Goal: Task Accomplishment & Management: Use online tool/utility

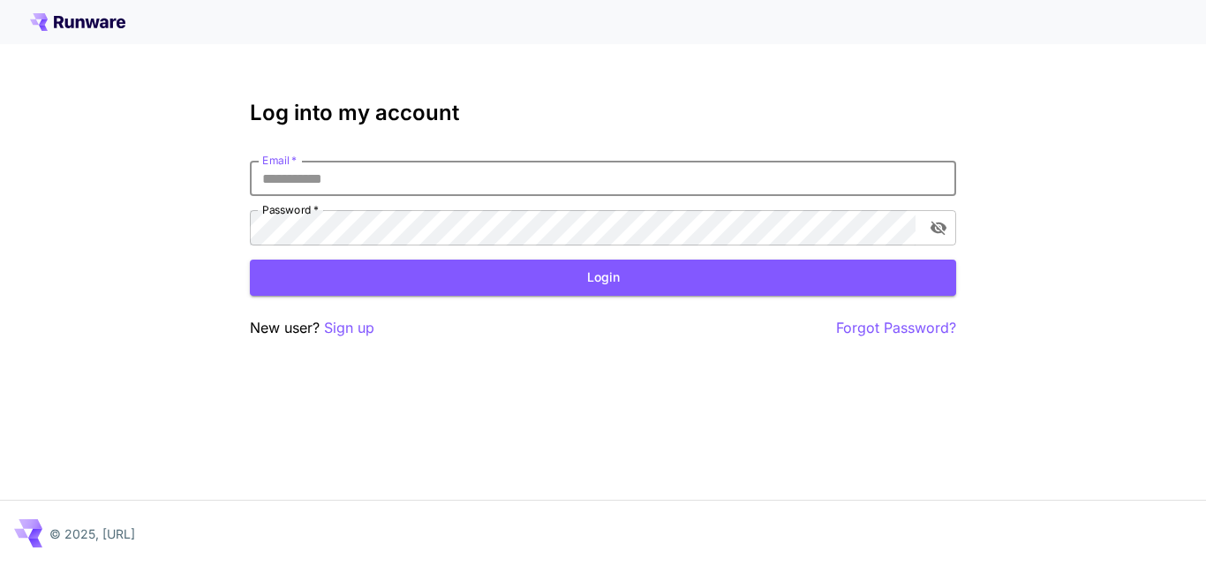
click at [410, 181] on input "Email   *" at bounding box center [603, 178] width 706 height 35
type input "**********"
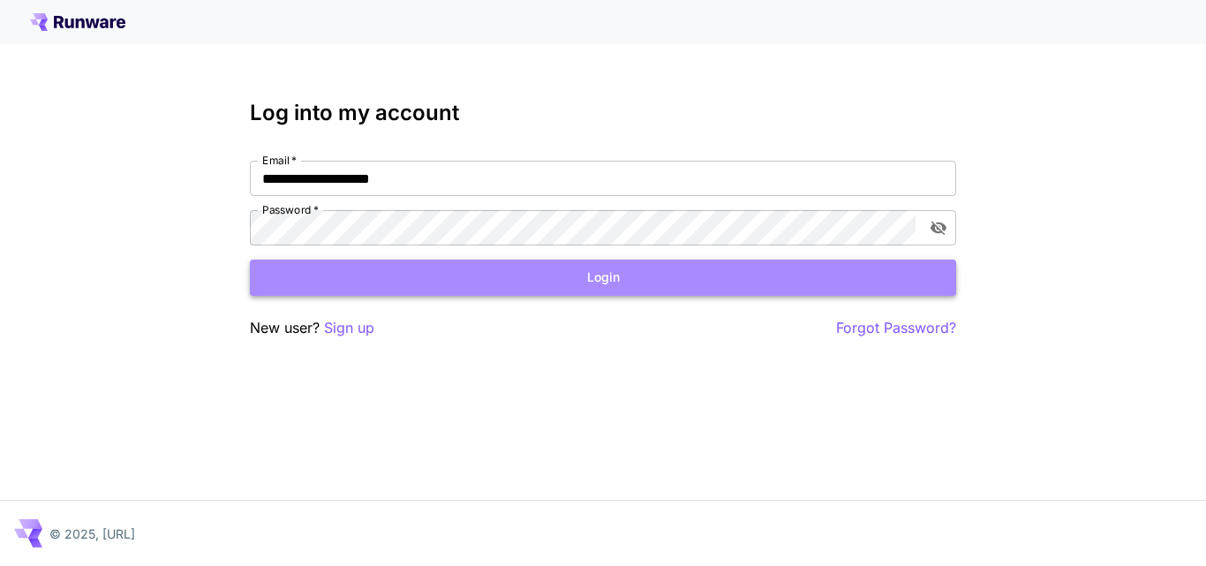
click at [606, 271] on button "Login" at bounding box center [603, 278] width 706 height 36
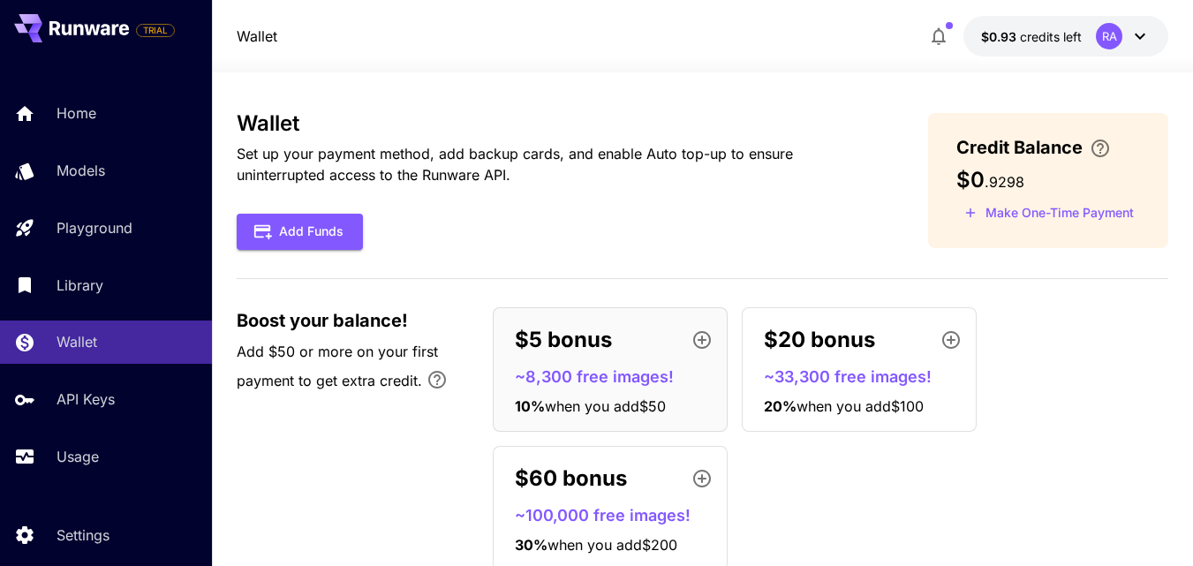
click at [1087, 272] on div "Wallet Set up your payment method, add backup cards, and enable Auto top-up to …" at bounding box center [702, 347] width 931 height 473
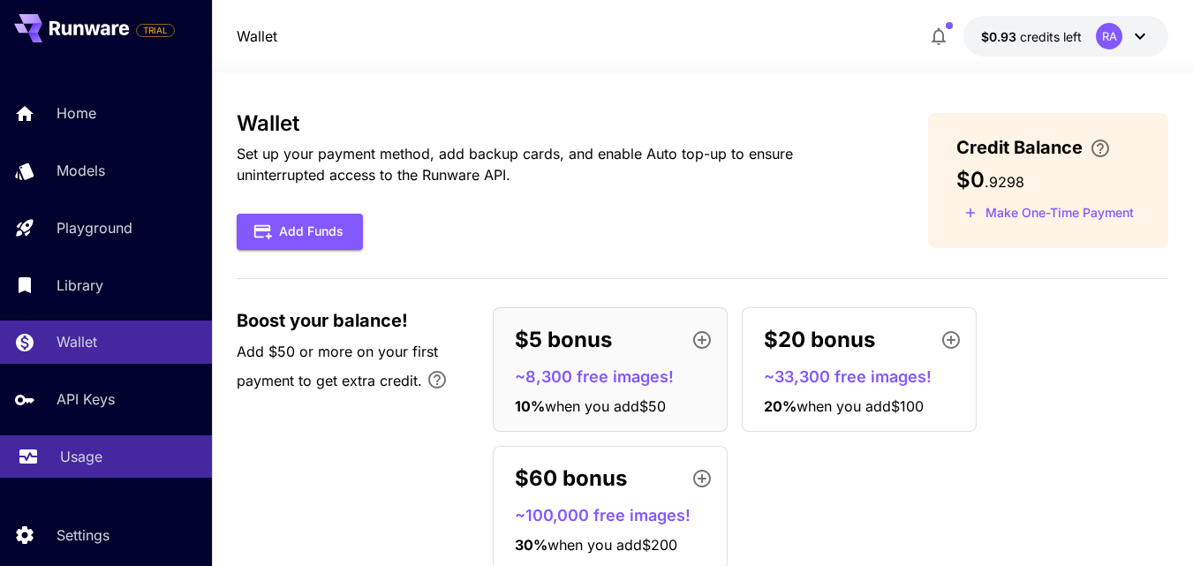
click at [51, 454] on link "Usage" at bounding box center [106, 456] width 212 height 43
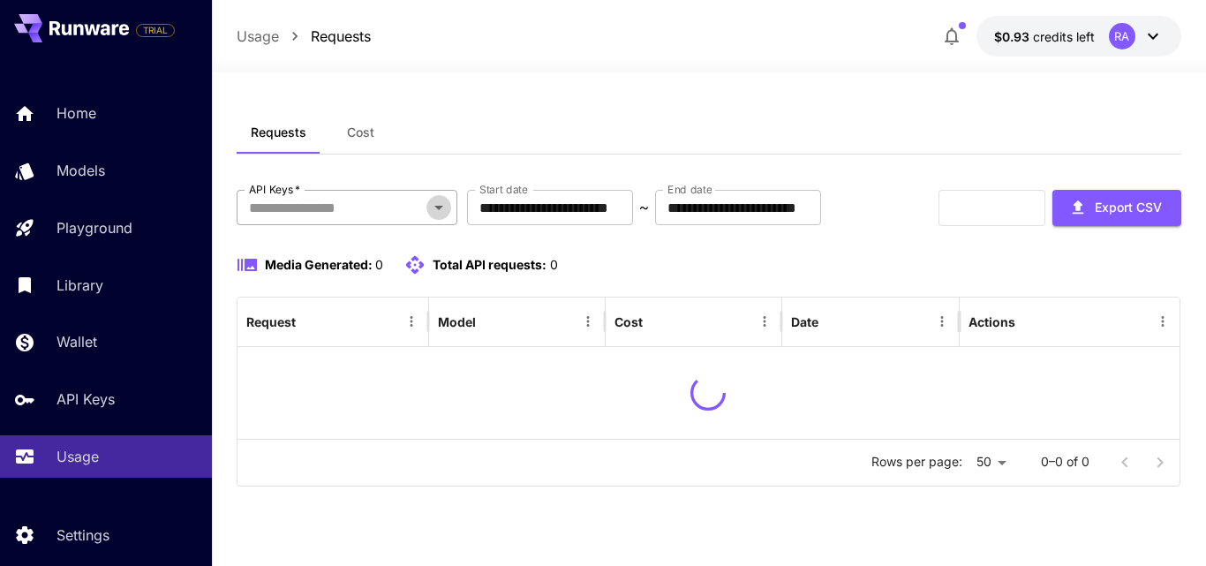
click at [435, 216] on icon "Open" at bounding box center [438, 207] width 21 height 21
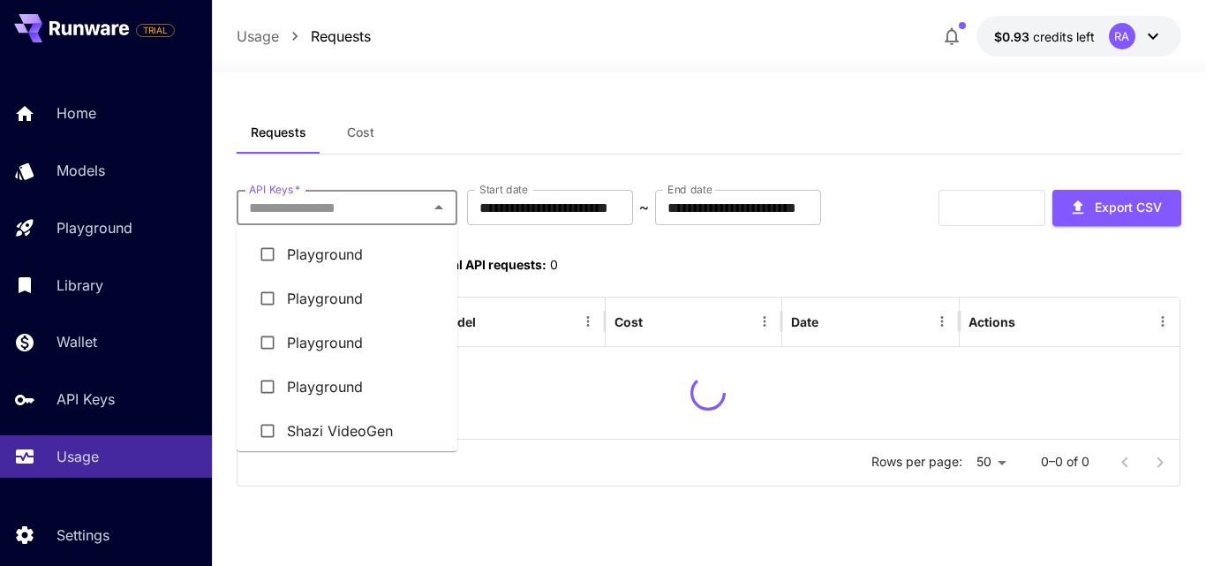
scroll to position [53, 0]
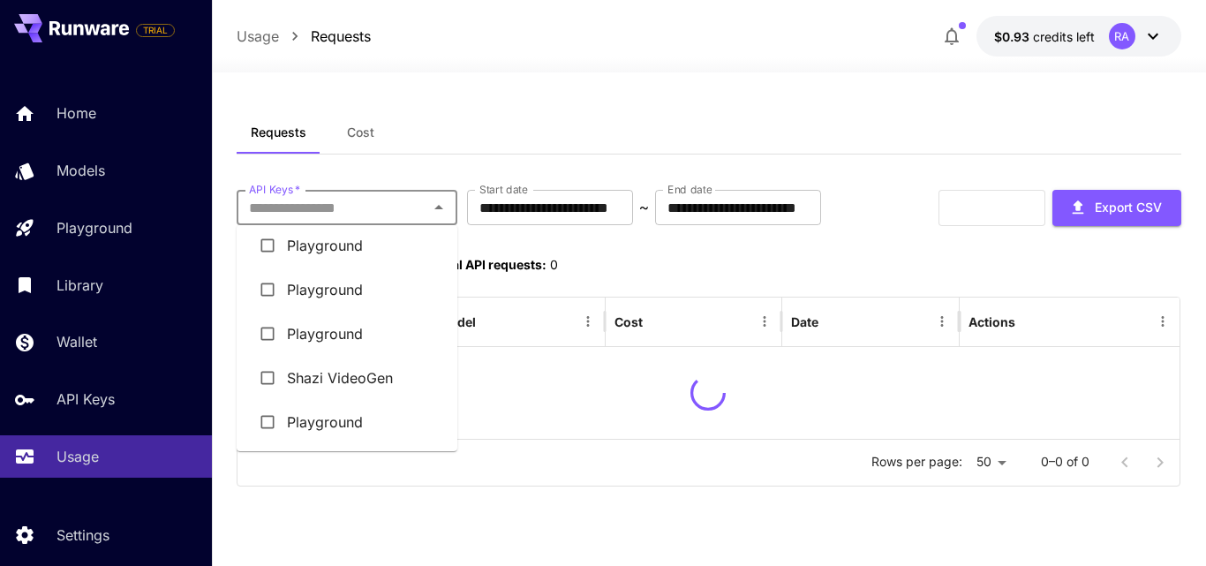
click at [351, 372] on li "Shazi VideoGen" at bounding box center [347, 378] width 221 height 44
